Goal: Information Seeking & Learning: Stay updated

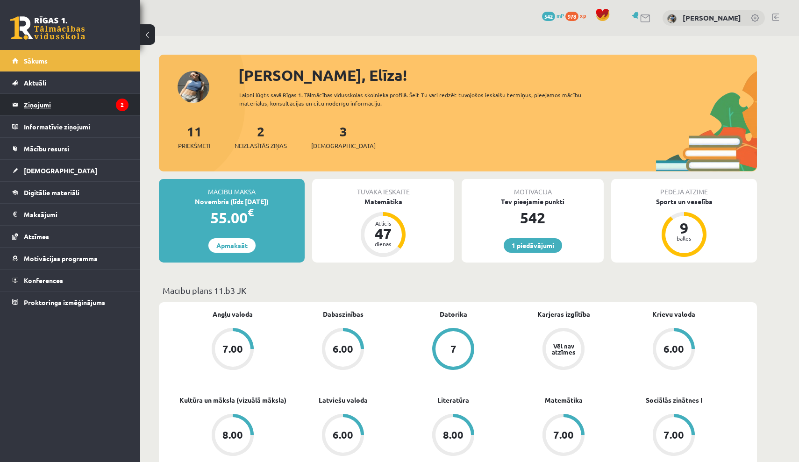
click at [77, 99] on legend "Ziņojumi 2" at bounding box center [76, 104] width 105 height 21
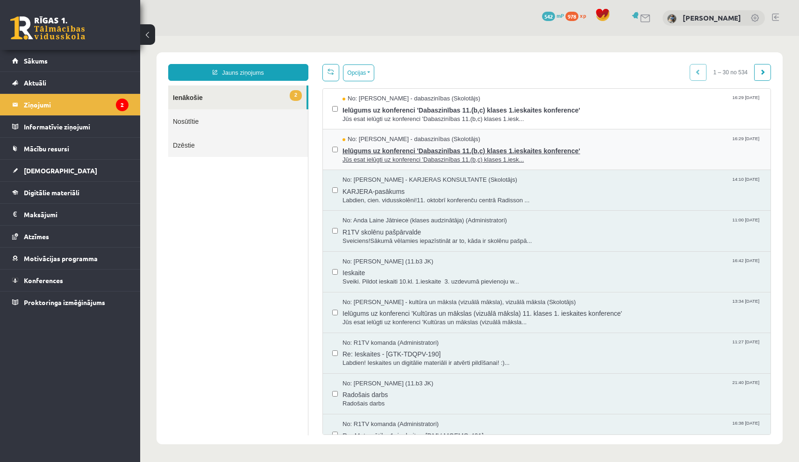
click at [421, 145] on span "Ielūgums uz konferenci 'Dabaszinības 11.(b,c) klases 1.ieskaites konference'" at bounding box center [552, 150] width 419 height 12
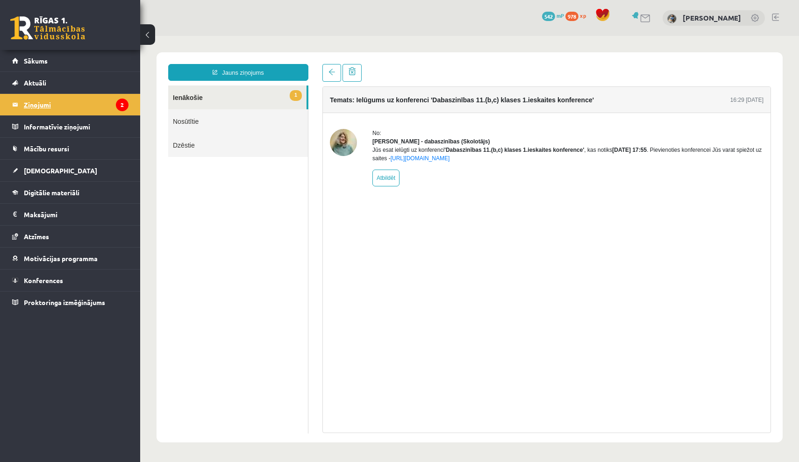
click at [92, 105] on legend "Ziņojumi 2" at bounding box center [76, 104] width 105 height 21
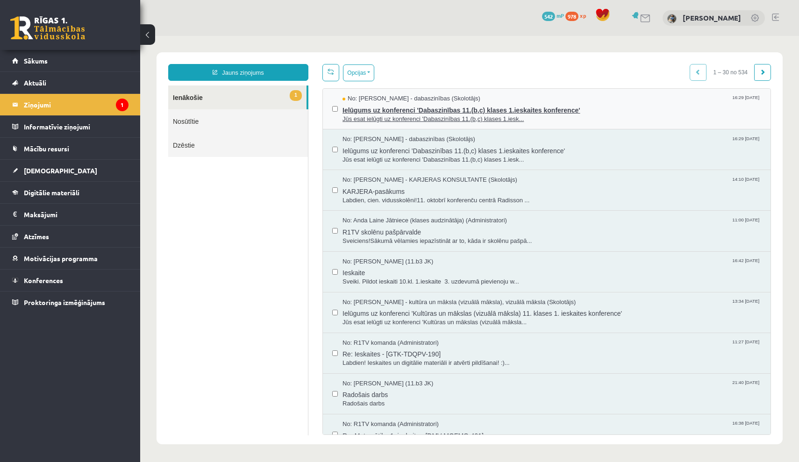
click at [365, 106] on span "Ielūgums uz konferenci 'Dabaszinības 11.(b,c) klases 1.ieskaites konference'" at bounding box center [552, 109] width 419 height 12
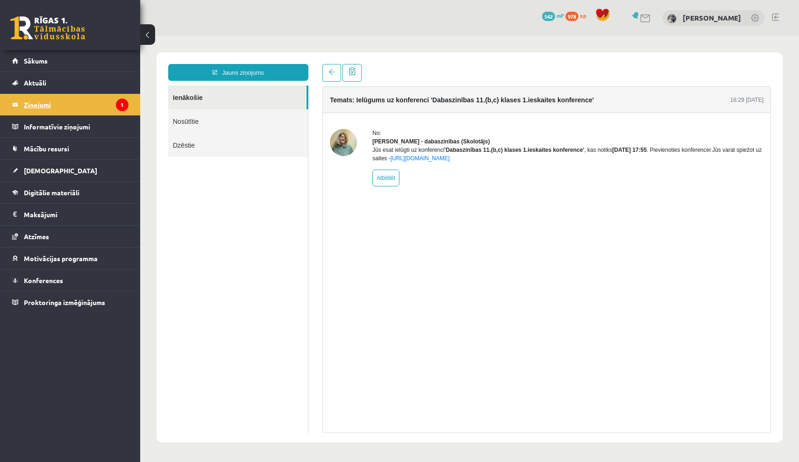
click at [54, 101] on legend "Ziņojumi 1" at bounding box center [76, 104] width 105 height 21
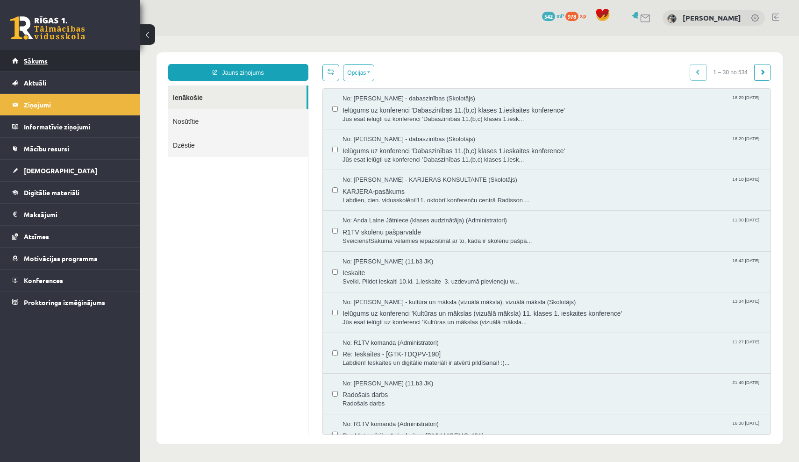
click at [68, 59] on link "Sākums" at bounding box center [70, 60] width 116 height 21
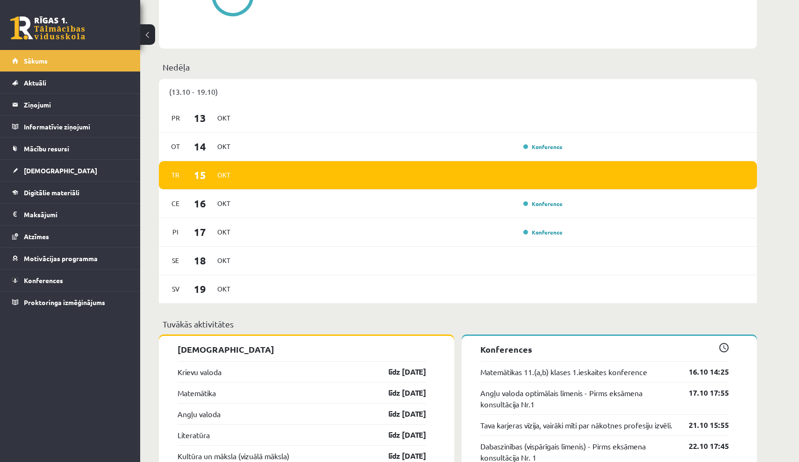
scroll to position [526, 0]
